Goal: Task Accomplishment & Management: Manage account settings

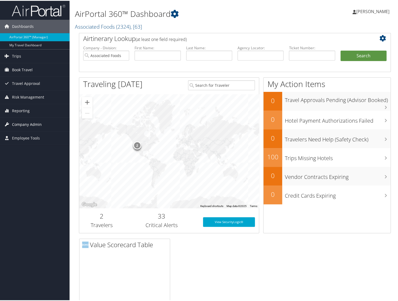
click at [23, 122] on span "Company Admin" at bounding box center [27, 123] width 30 height 13
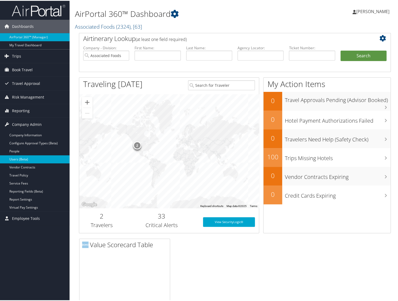
click at [12, 157] on link "Users (Beta)" at bounding box center [35, 158] width 70 height 8
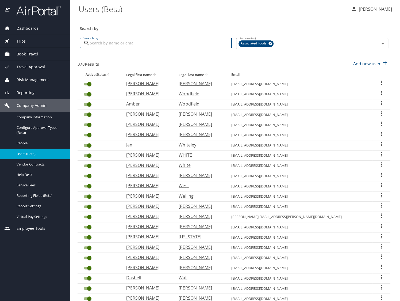
click at [112, 43] on input "Search by" at bounding box center [161, 43] width 142 height 10
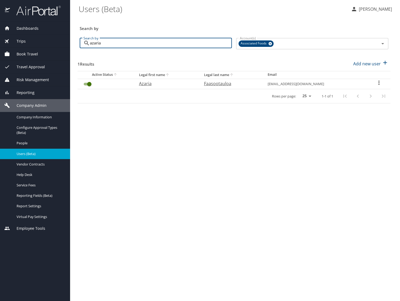
type input "azaria"
click at [143, 82] on p "Azaria" at bounding box center [166, 83] width 54 height 6
select select "US"
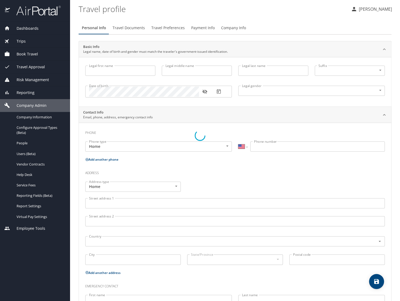
type input "Azaria"
type input "Natasha"
type input "Faasootauloa"
type input "Female"
type input "Maureen"
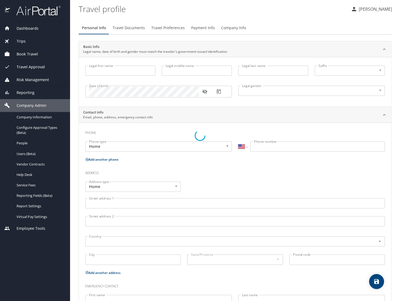
type input "Wallace"
type input "(801) 856-8678"
select select "US"
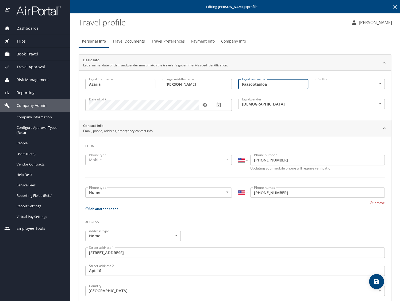
drag, startPoint x: 265, startPoint y: 84, endPoint x: 239, endPoint y: 84, distance: 26.2
click at [239, 84] on input "Faasootauloa" at bounding box center [273, 84] width 70 height 10
type input "Holani"
click at [377, 279] on icon "save" at bounding box center [376, 281] width 5 height 5
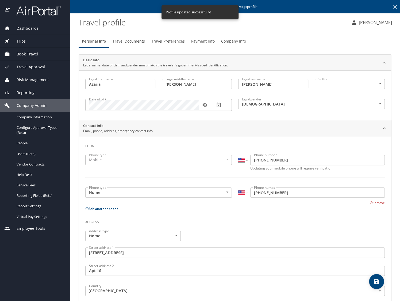
select select "US"
click at [18, 54] on span "Book Travel" at bounding box center [24, 54] width 28 height 6
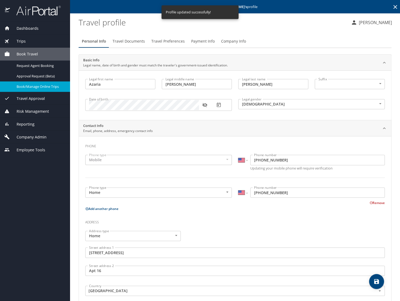
click at [27, 87] on span "Book/Manage Online Trips" at bounding box center [40, 86] width 47 height 5
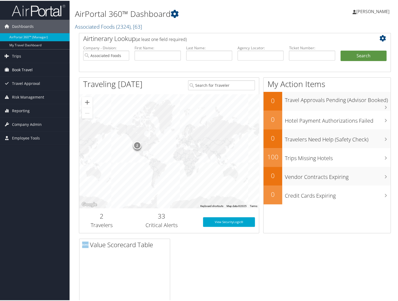
click at [24, 68] on span "Book Travel" at bounding box center [22, 68] width 21 height 13
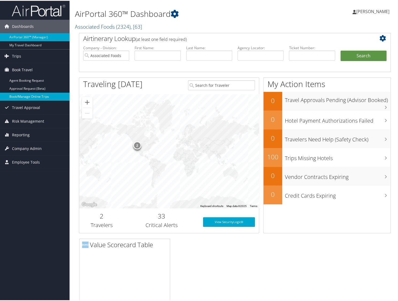
click at [19, 96] on link "Book/Manage Online Trips" at bounding box center [35, 96] width 70 height 8
